Goal: Information Seeking & Learning: Learn about a topic

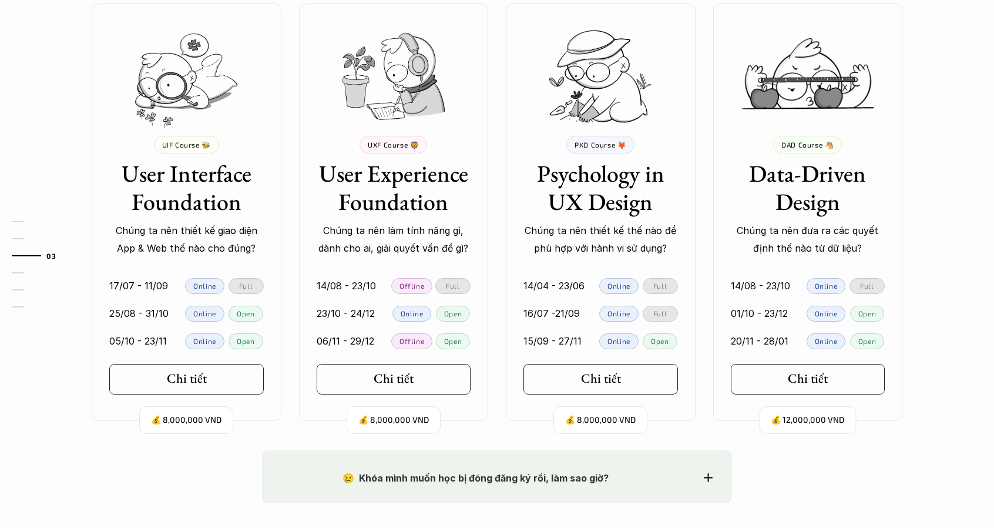
scroll to position [1092, 0]
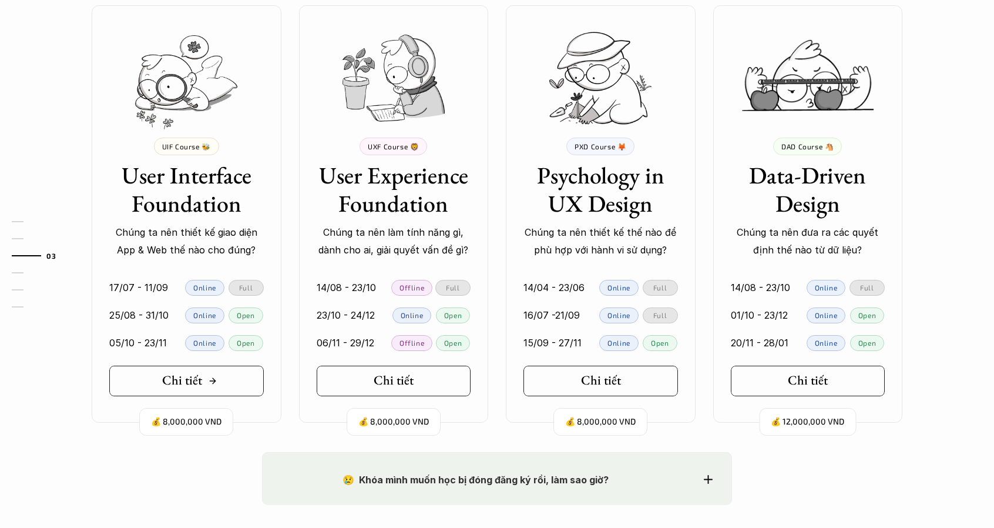
click at [232, 376] on link "Chi tiết" at bounding box center [186, 381] width 155 height 31
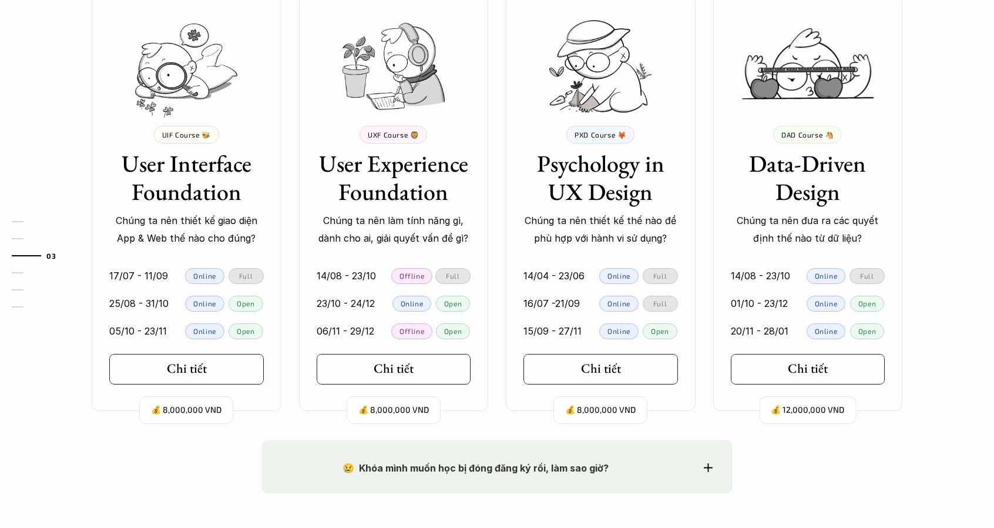
scroll to position [1102, 0]
click at [595, 355] on link "Chi tiết" at bounding box center [601, 370] width 155 height 31
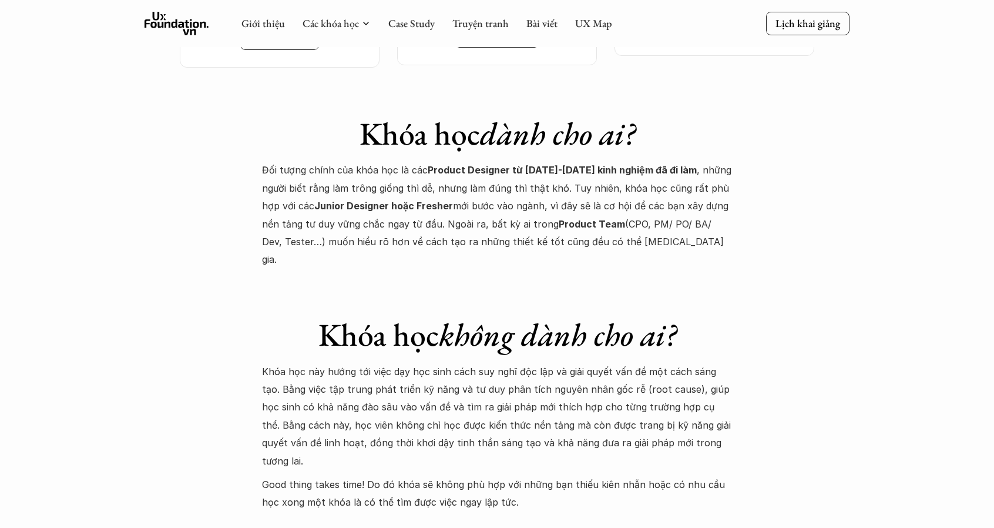
scroll to position [4480, 0]
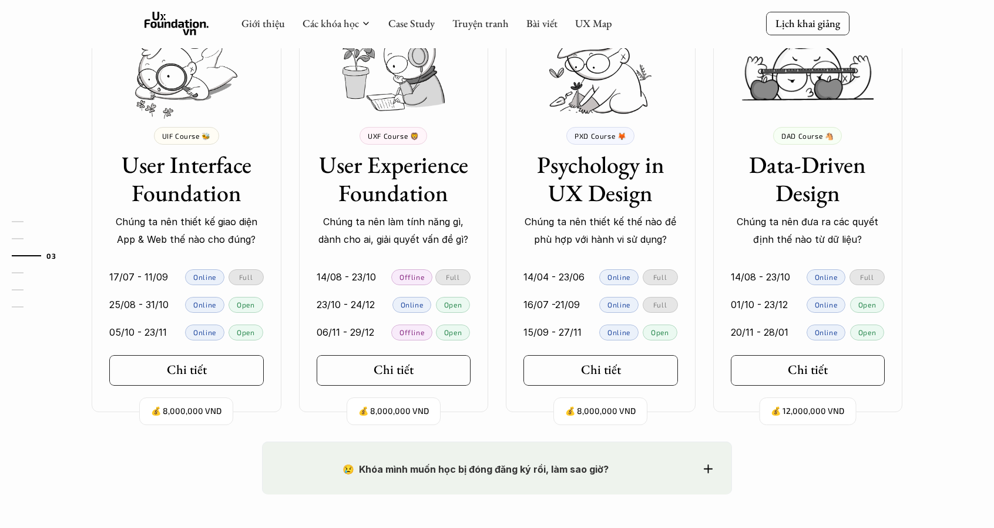
scroll to position [929, 0]
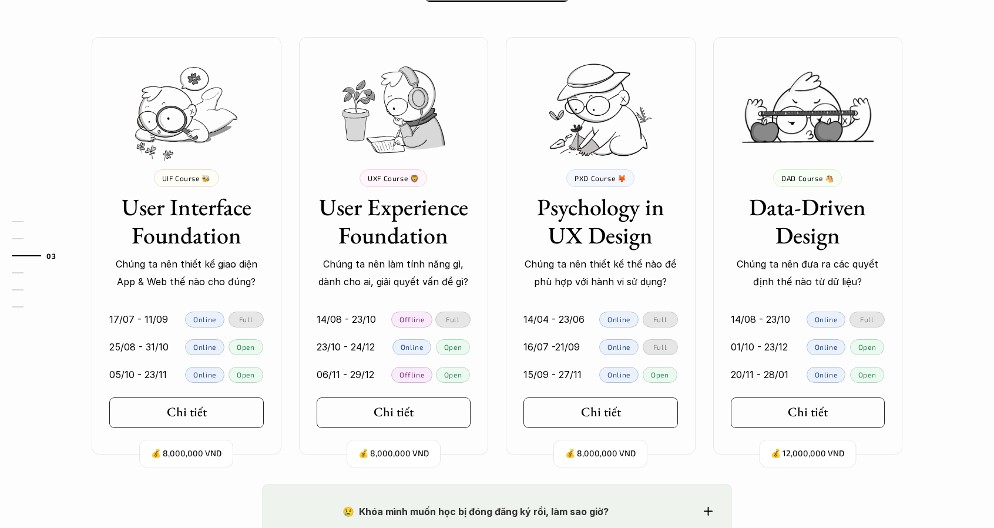
scroll to position [1061, 0]
